Goal: Find specific page/section: Find specific page/section

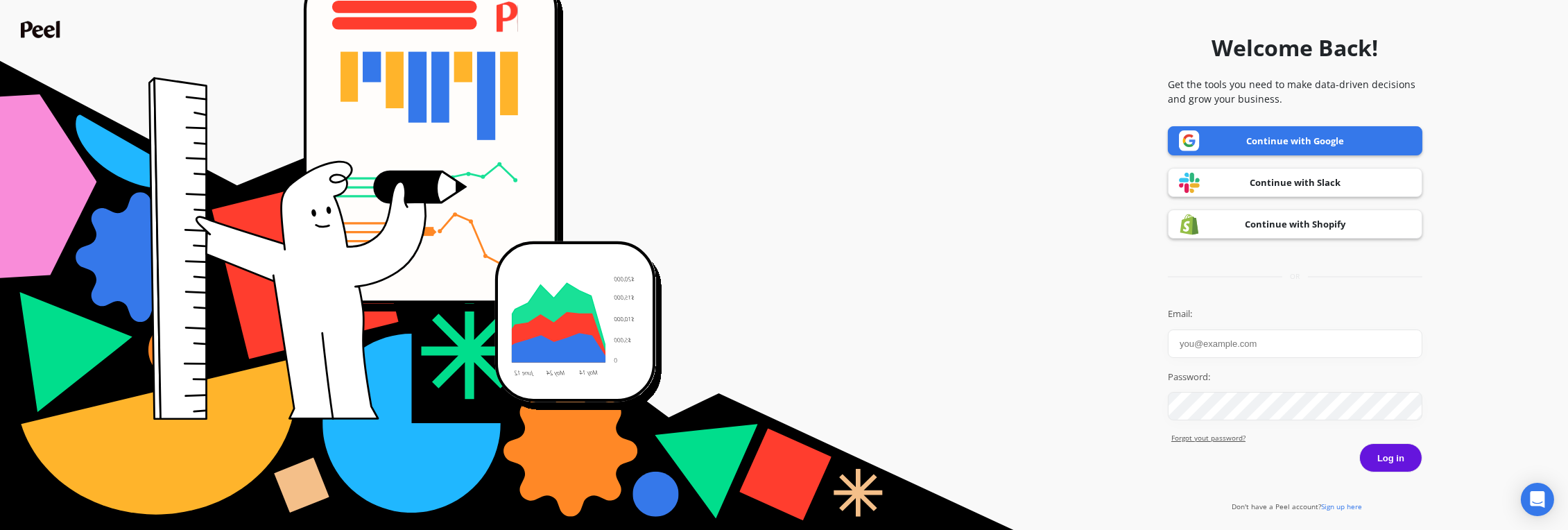
click at [1267, 220] on link "Continue with Shopify" at bounding box center [1295, 224] width 255 height 29
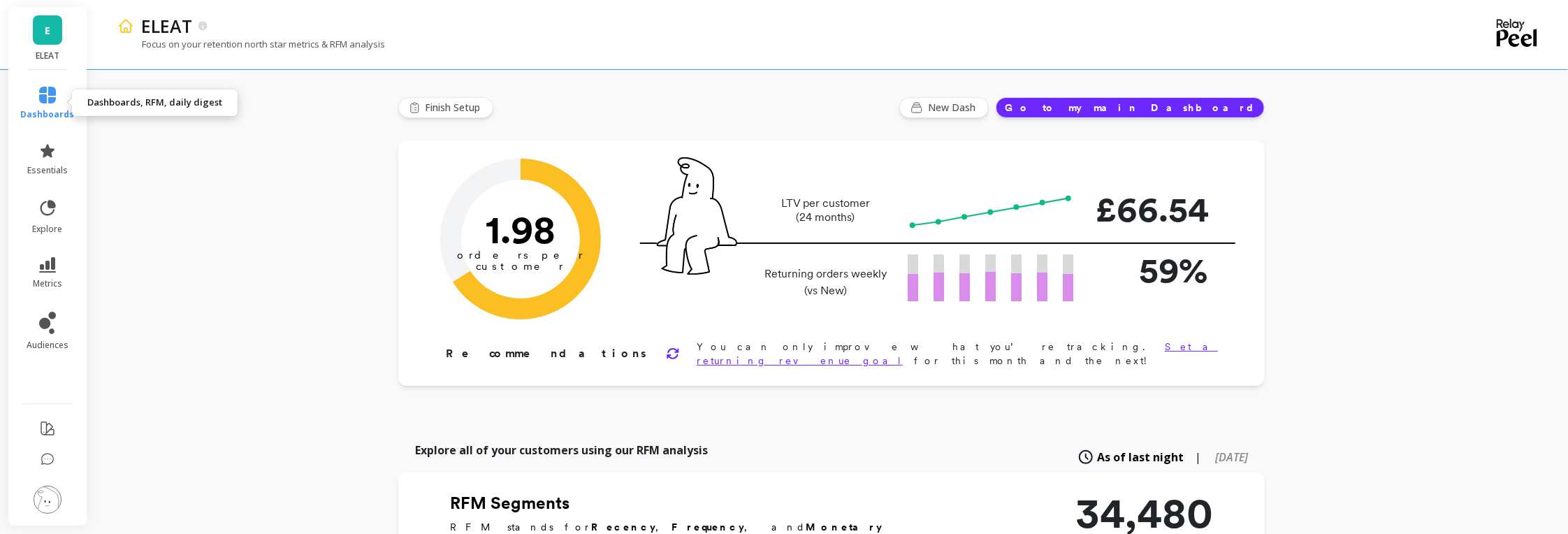
click at [46, 102] on icon at bounding box center [48, 95] width 17 height 17
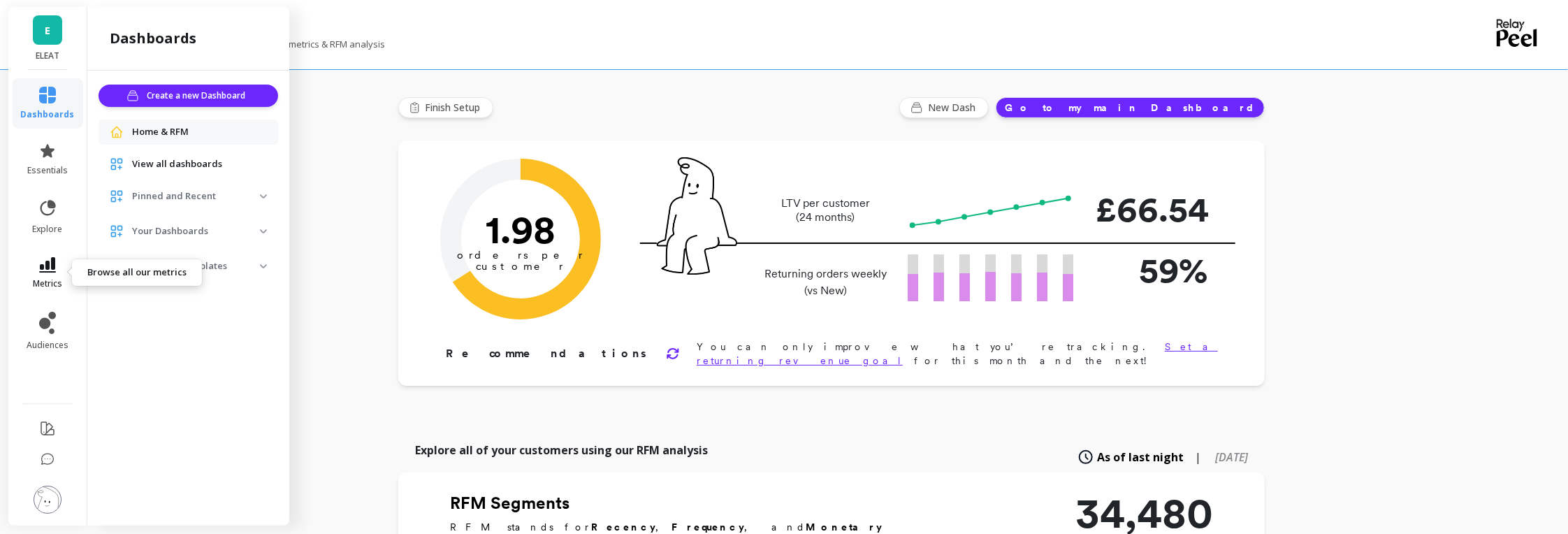
click at [48, 278] on span "metrics" at bounding box center [48, 284] width 29 height 11
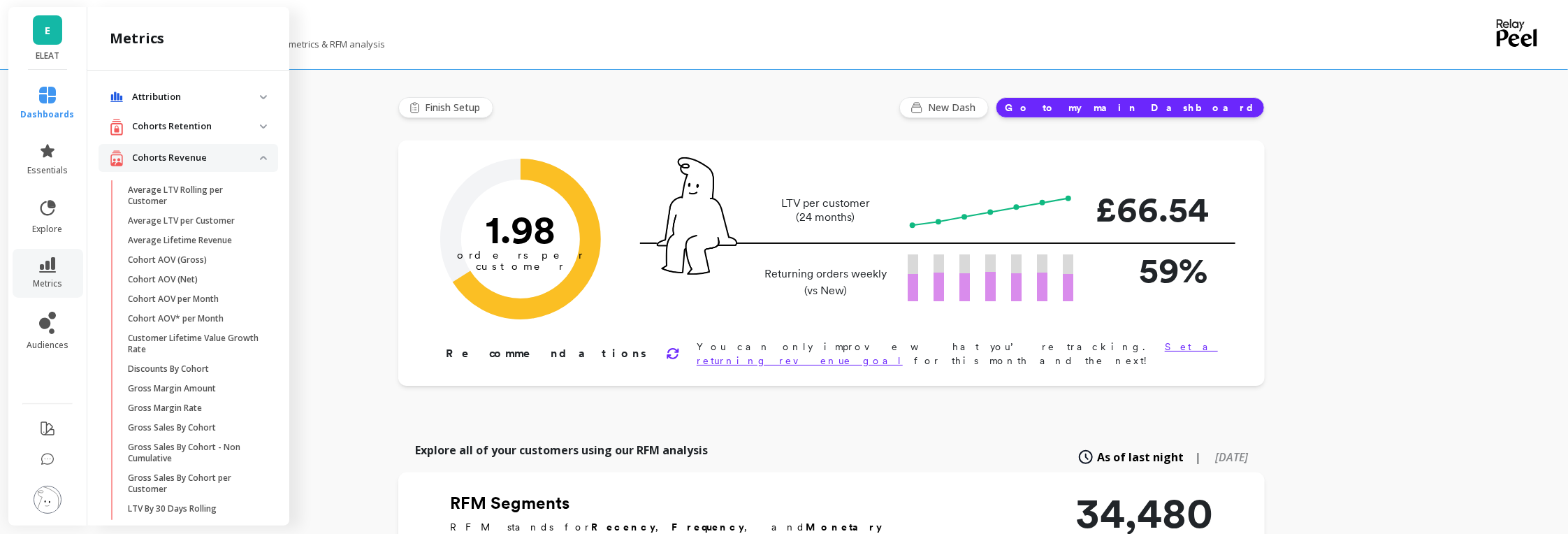
click at [251, 162] on revenue "Cohorts Revenue" at bounding box center [188, 158] width 180 height 29
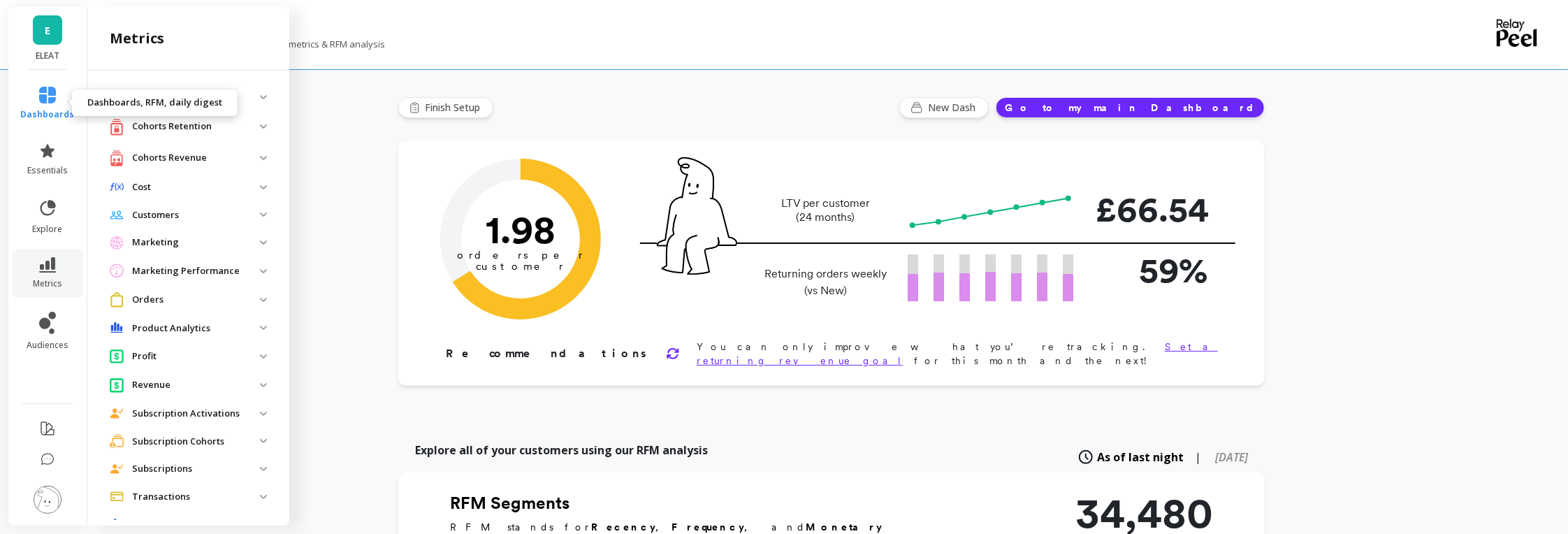
click at [48, 94] on icon at bounding box center [48, 95] width 17 height 17
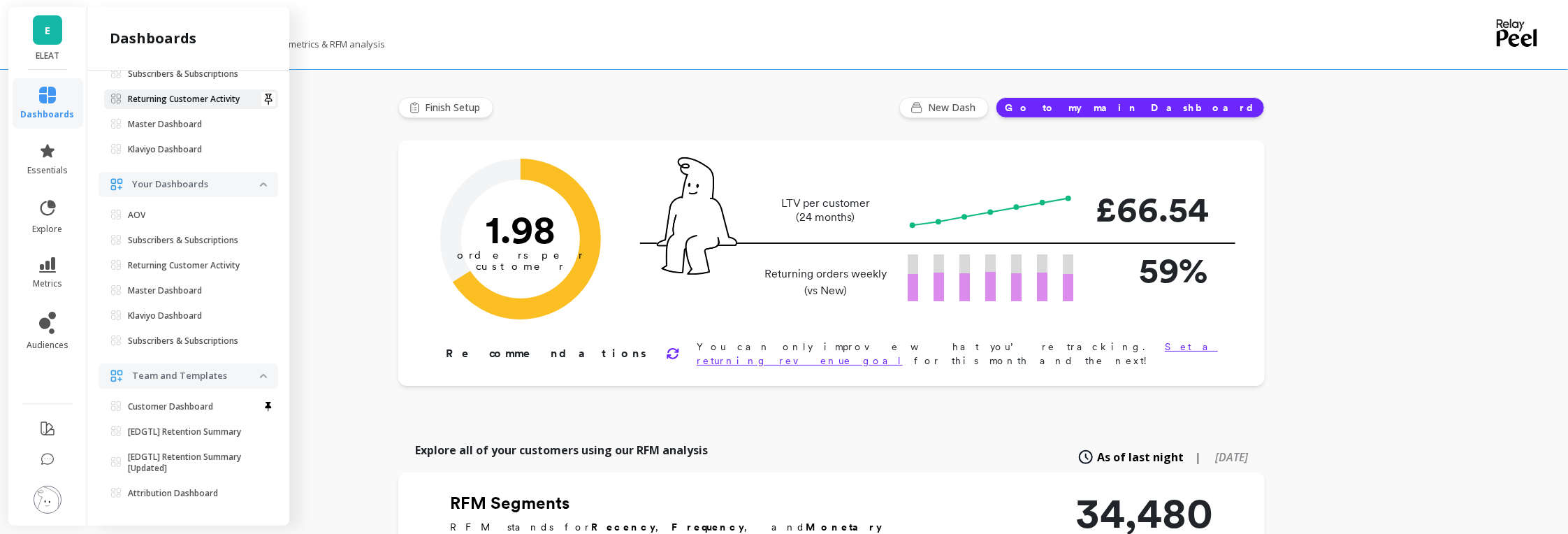
scroll to position [205, 0]
click at [48, 331] on icon at bounding box center [51, 332] width 6 height 6
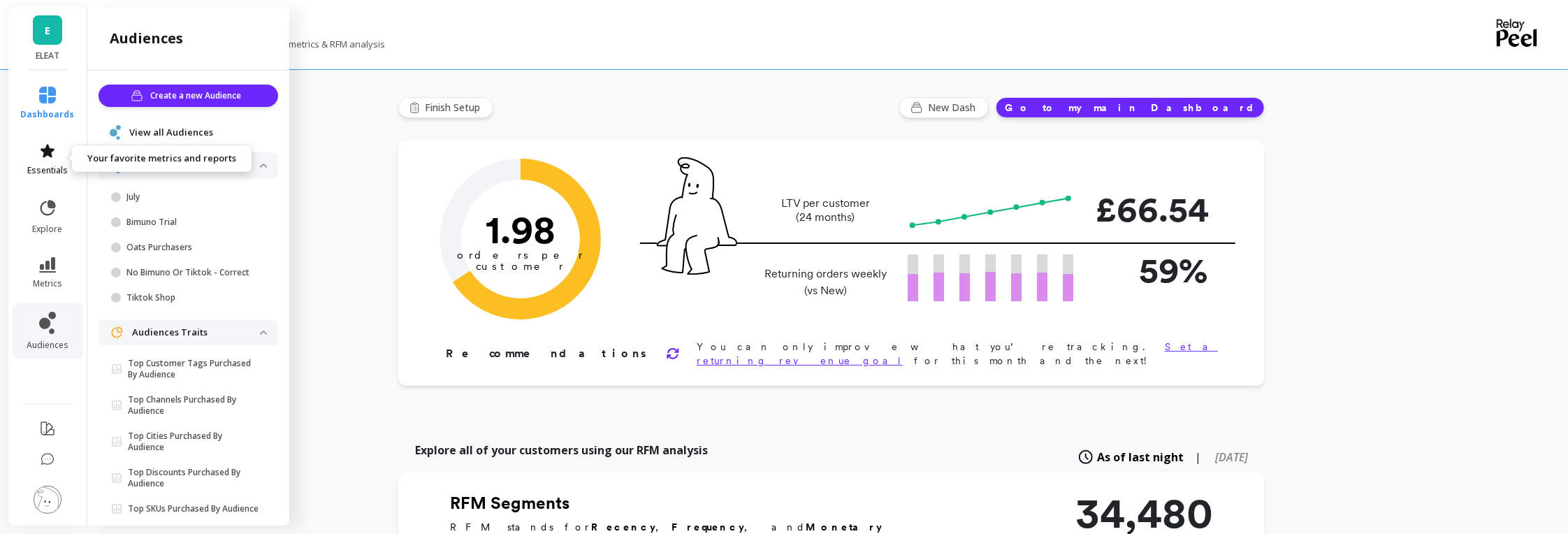
click at [47, 157] on icon at bounding box center [48, 151] width 17 height 17
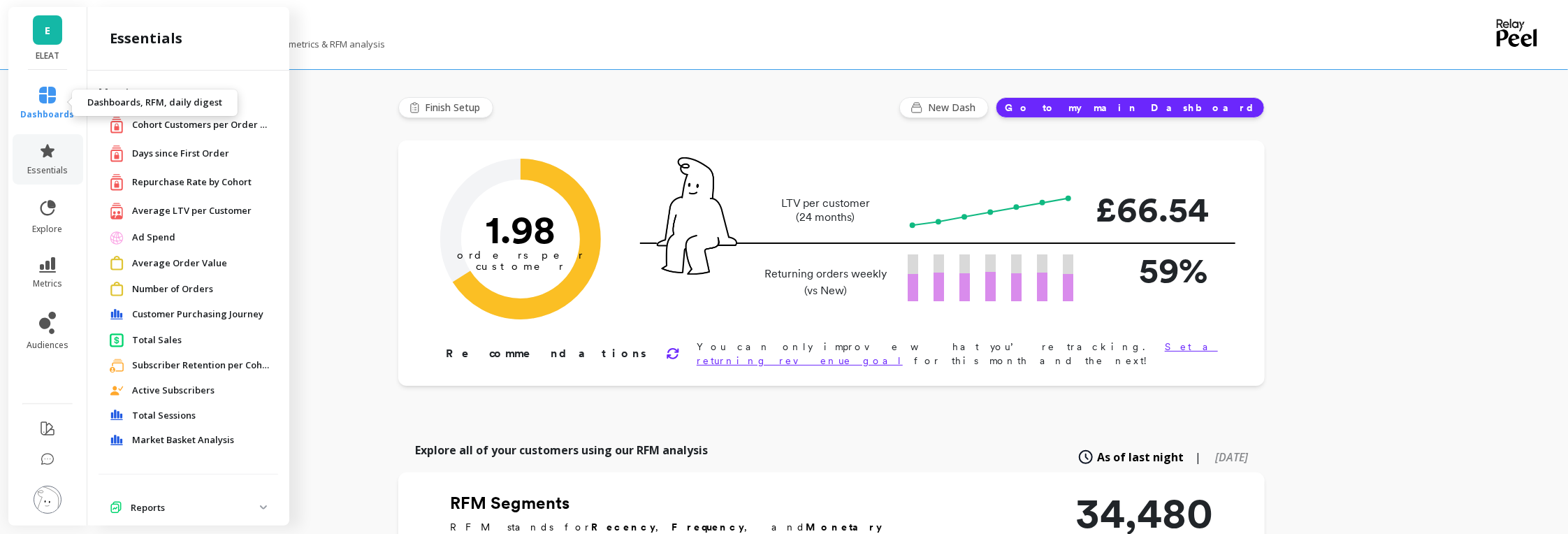
click at [49, 109] on span "dashboards" at bounding box center [48, 115] width 54 height 11
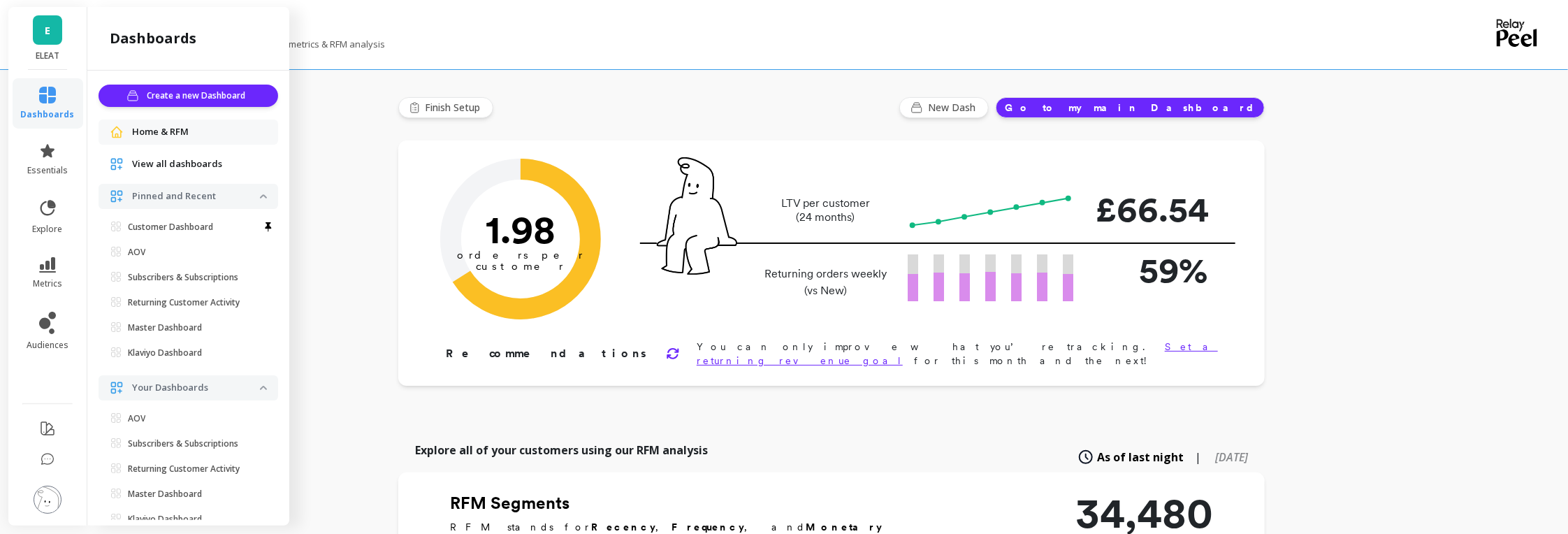
scroll to position [205, 0]
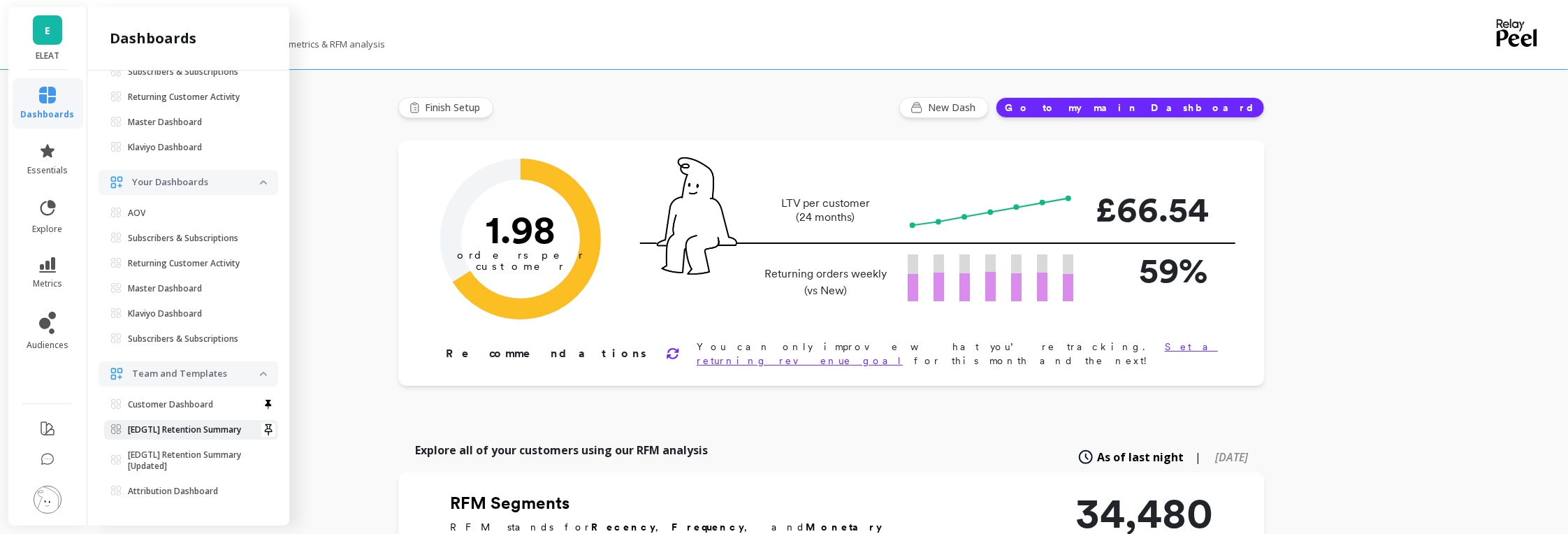
click at [191, 429] on p "[EDGTL] Retention Summary" at bounding box center [184, 429] width 113 height 11
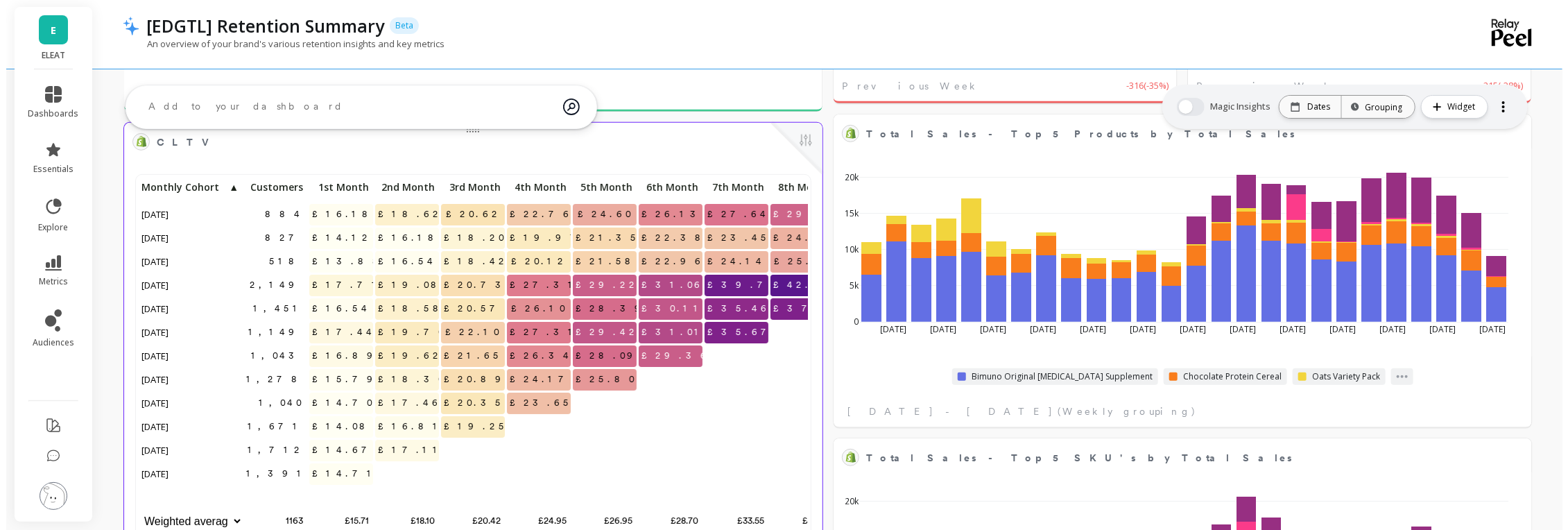
scroll to position [372, 0]
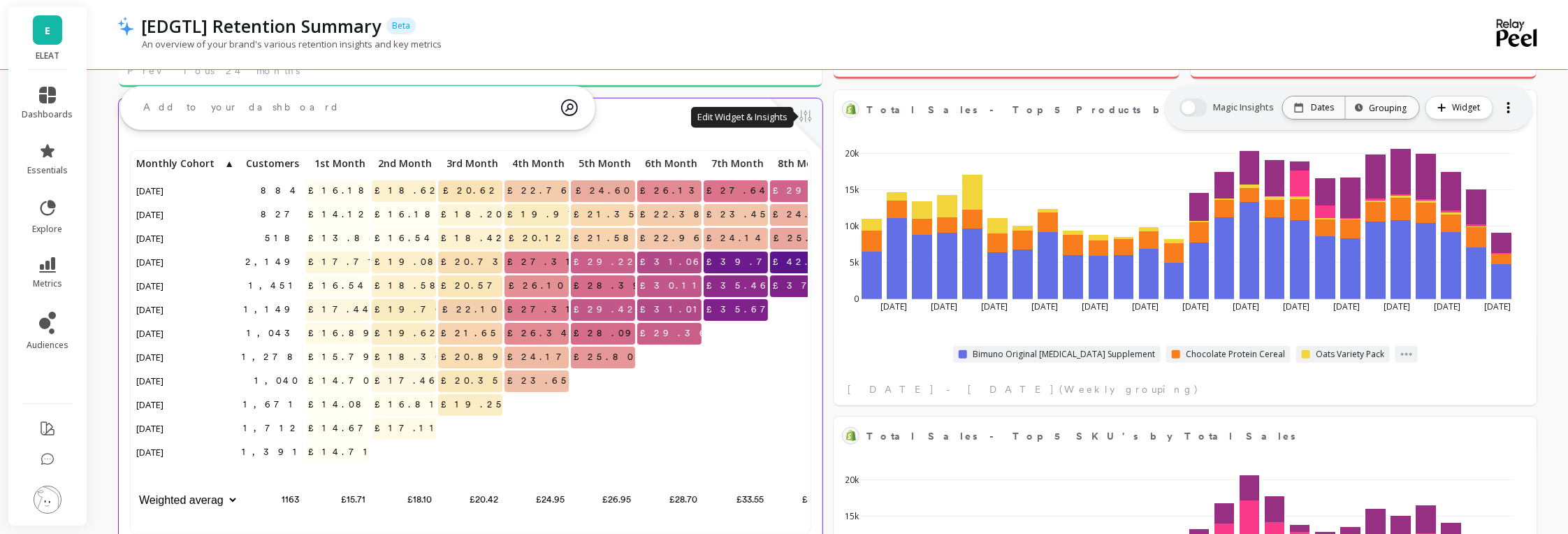
click at [802, 117] on button at bounding box center [806, 117] width 17 height 20
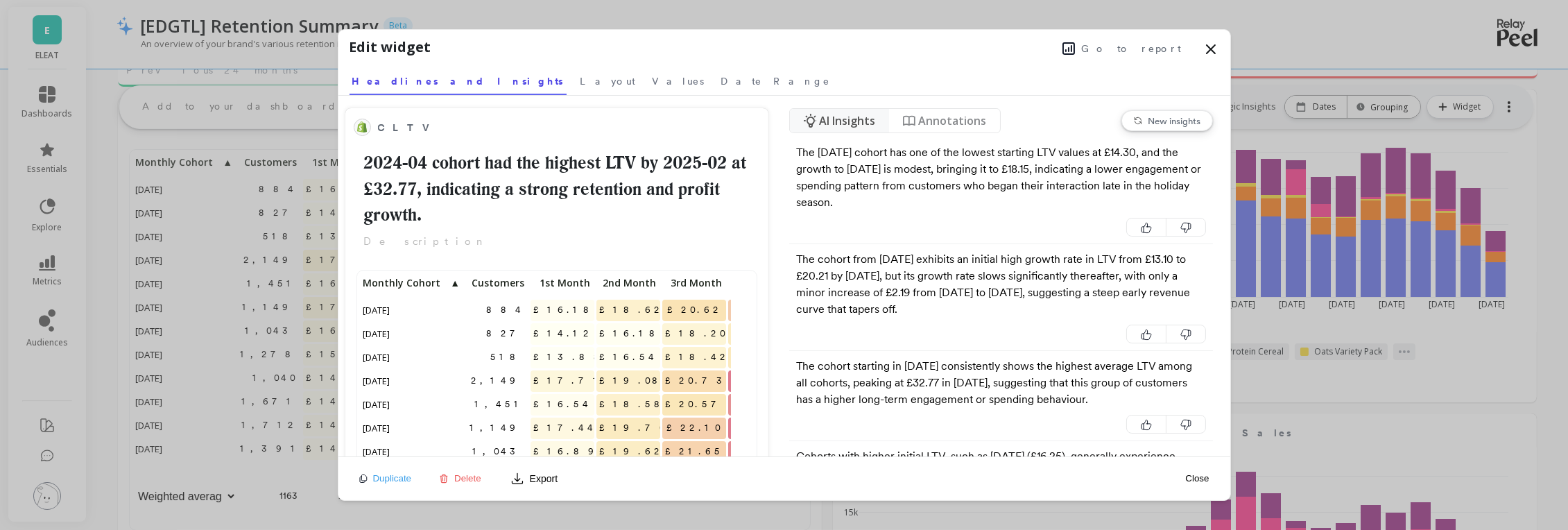
scroll to position [12, 12]
click at [1153, 50] on span "Go to report" at bounding box center [1131, 48] width 100 height 14
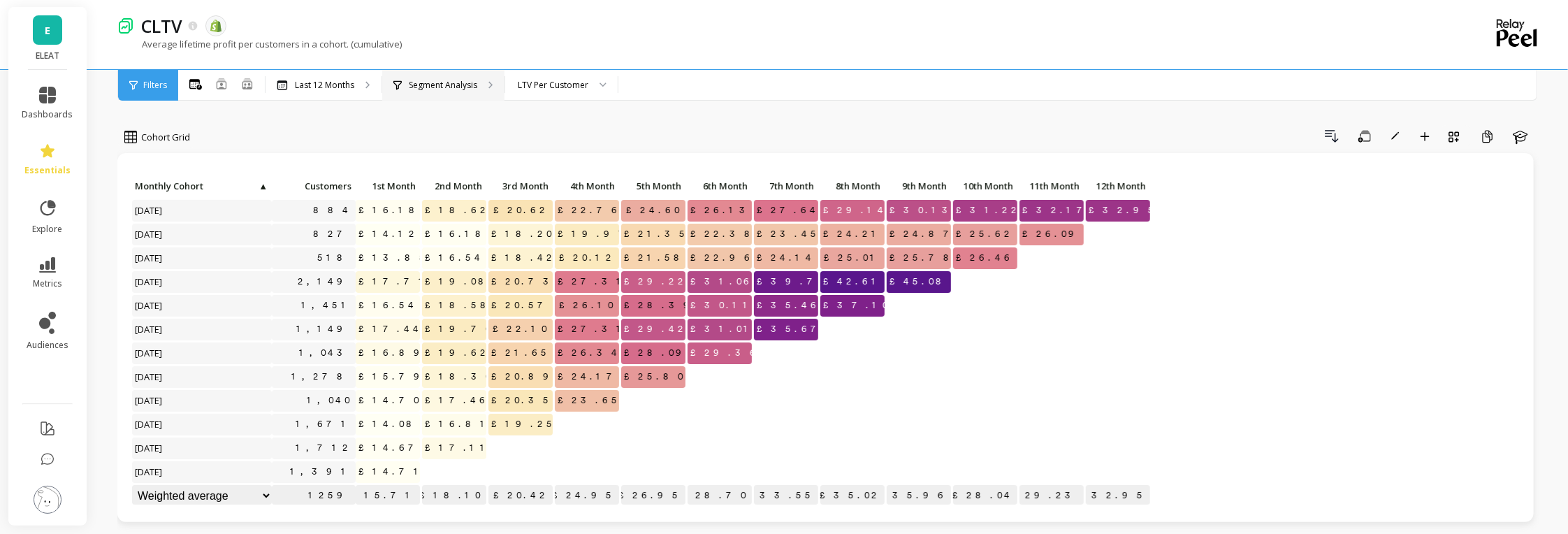
click at [431, 84] on p "Segment Analysis" at bounding box center [443, 86] width 68 height 11
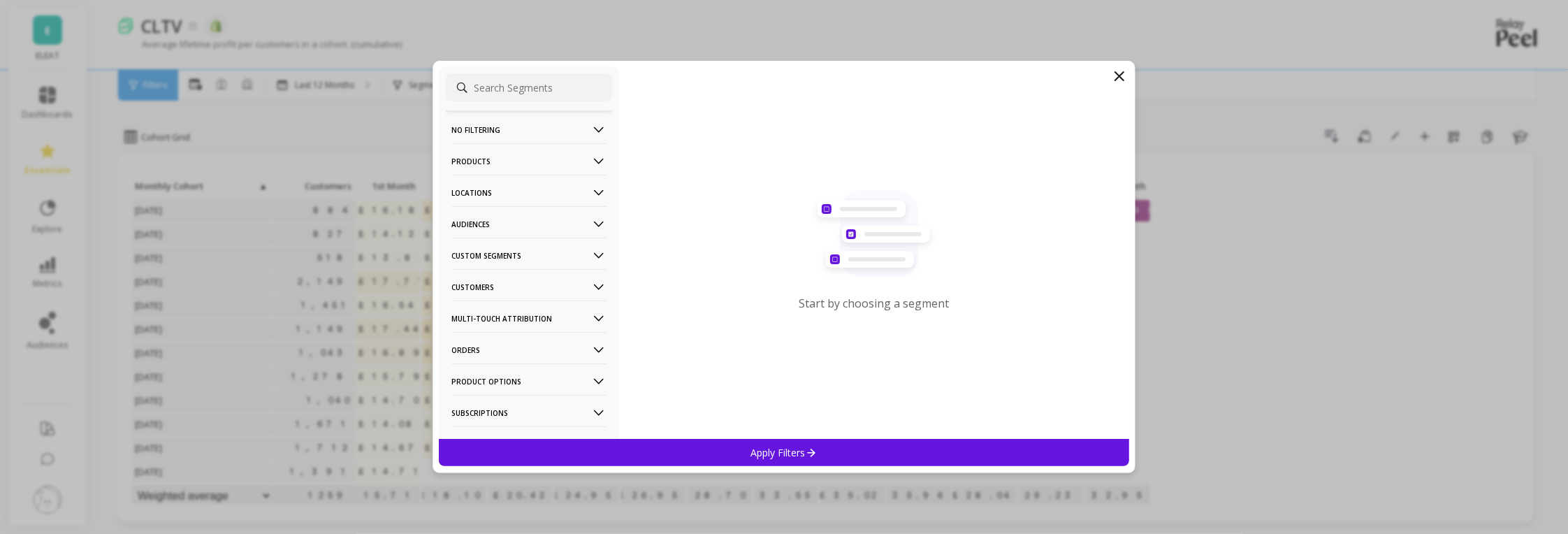
click at [576, 257] on p "Custom Segments" at bounding box center [528, 256] width 155 height 36
click at [545, 330] on p "w/t Bimuno Original Prebiotic product" at bounding box center [528, 337] width 151 height 25
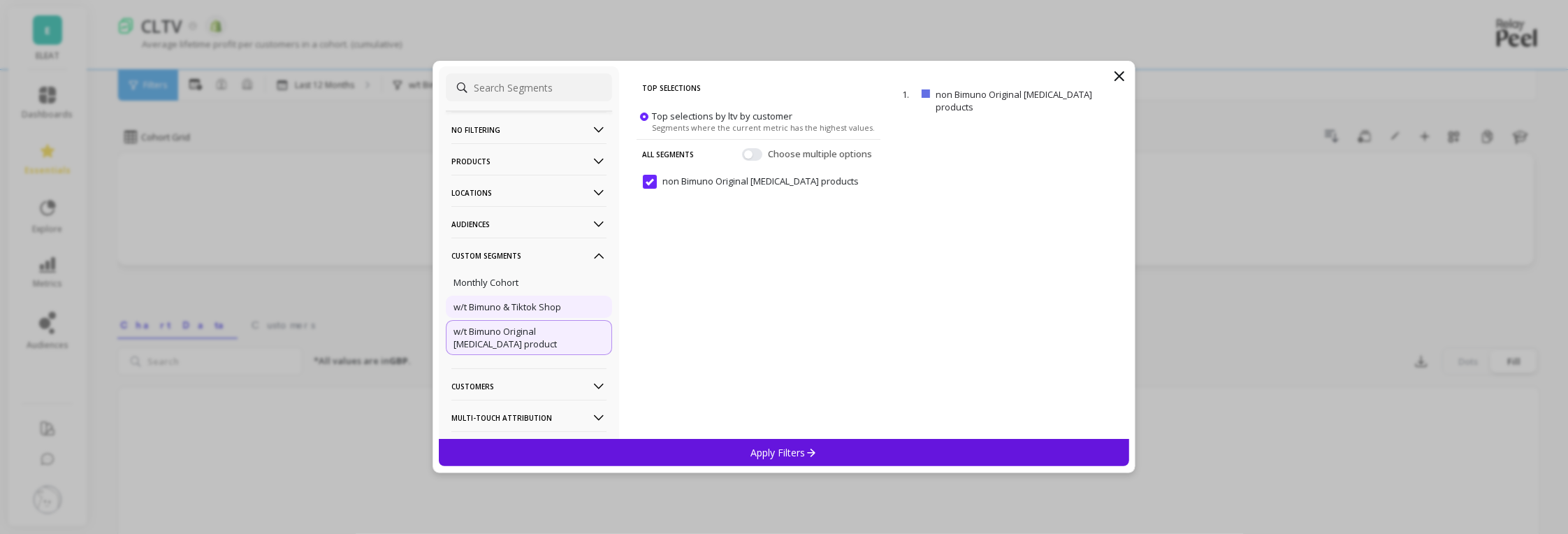
click at [522, 298] on div "w/t Bimuno & Tiktok Shop" at bounding box center [528, 307] width 166 height 23
click at [813, 455] on icon at bounding box center [812, 452] width 9 height 9
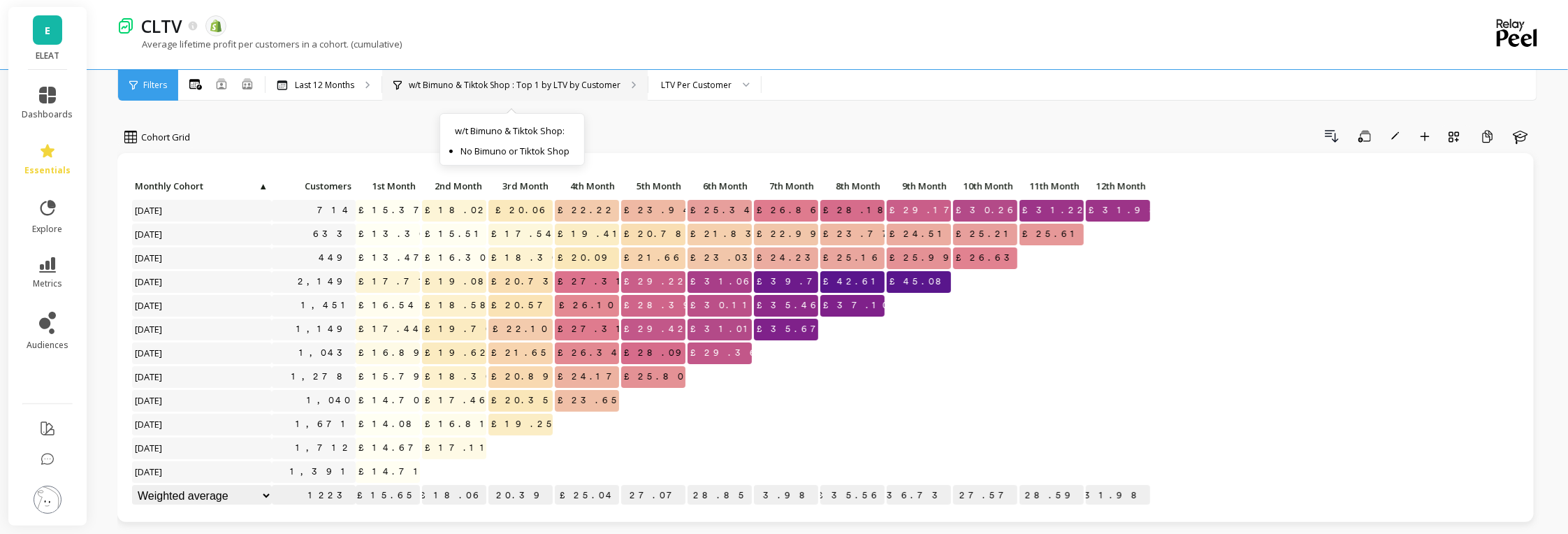
click at [571, 82] on p "w/t Bimuno & Tiktok Shop : Top 1 by LTV by Customer" at bounding box center [514, 86] width 212 height 11
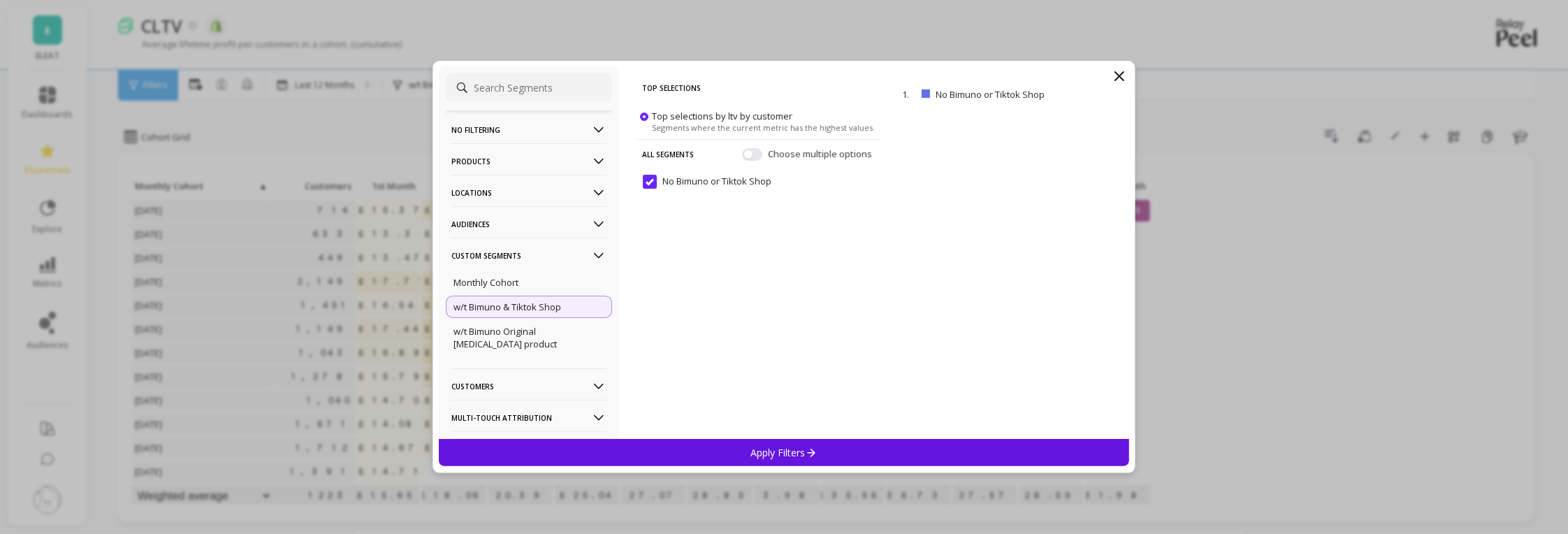
click at [1124, 73] on icon at bounding box center [1119, 76] width 17 height 17
